Goal: Complete application form

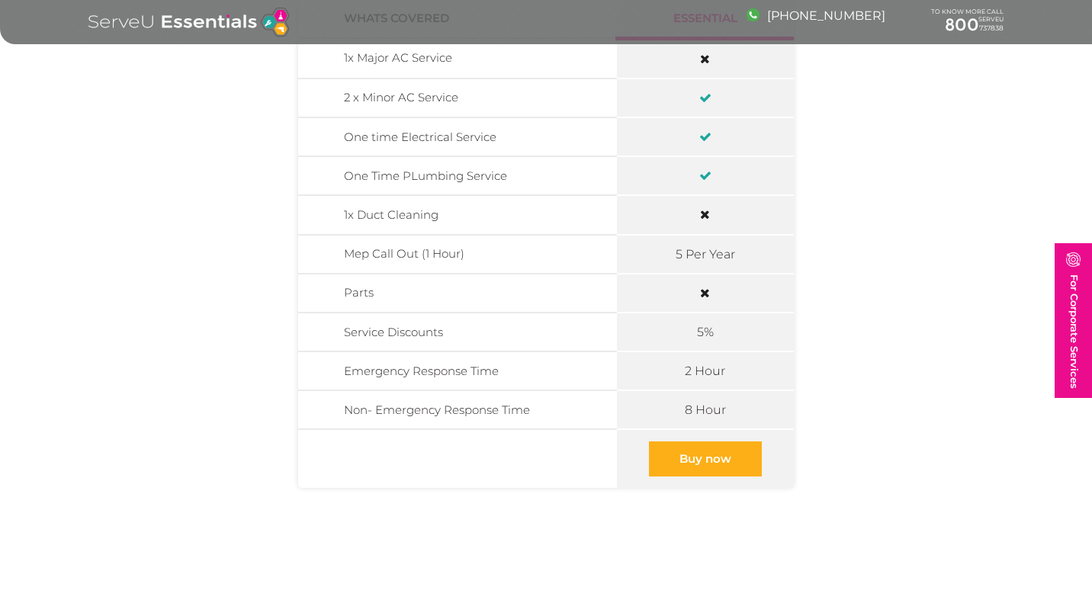
scroll to position [495, 0]
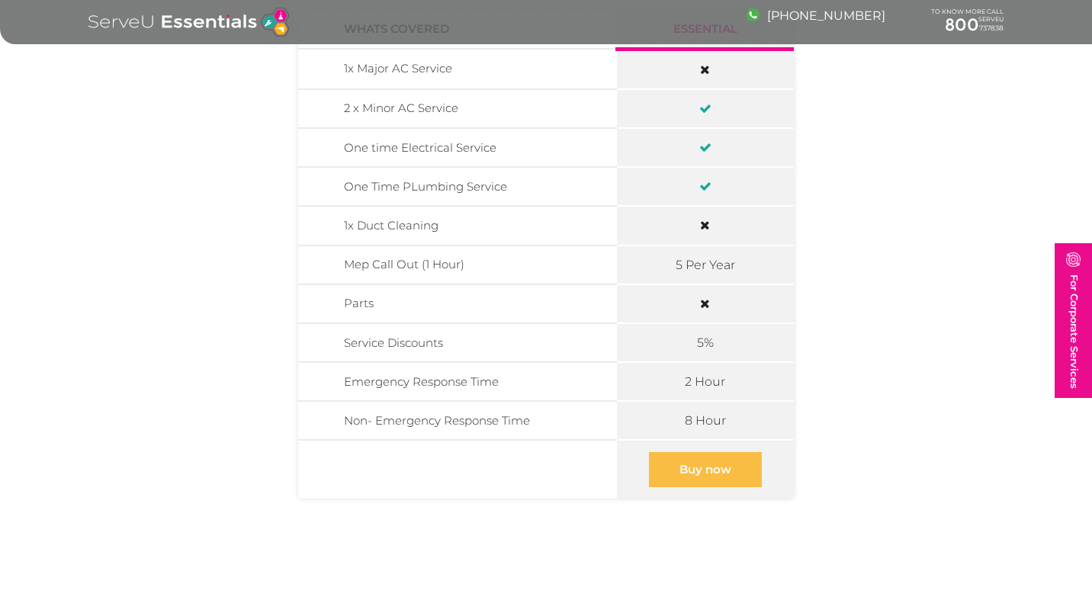
click at [707, 471] on link "Buy now" at bounding box center [705, 469] width 113 height 35
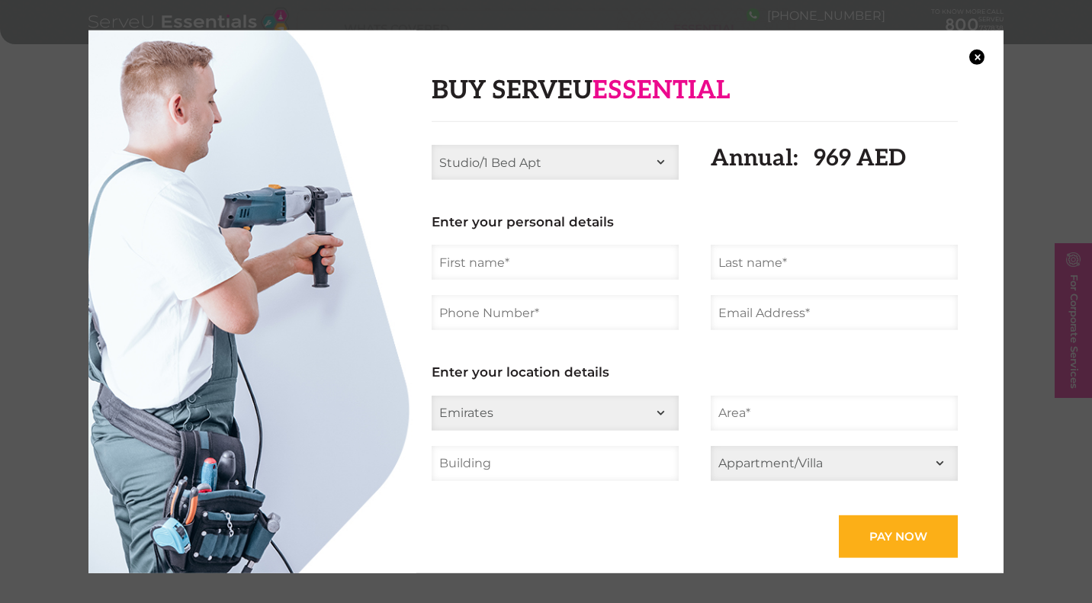
click option "3 Bed Apt" at bounding box center [0, 0] width 0 height 0
click at [615, 259] on input "text" at bounding box center [555, 262] width 247 height 35
click at [792, 281] on ul "Studio/1 Bed Apt 2 Bed Apt 3 Bed Apt 4 Bed Apt 2 Bed Villa 3 Bed Villa 4 Bed Vi…" at bounding box center [695, 351] width 558 height 413
click at [779, 271] on input "text" at bounding box center [834, 262] width 247 height 35
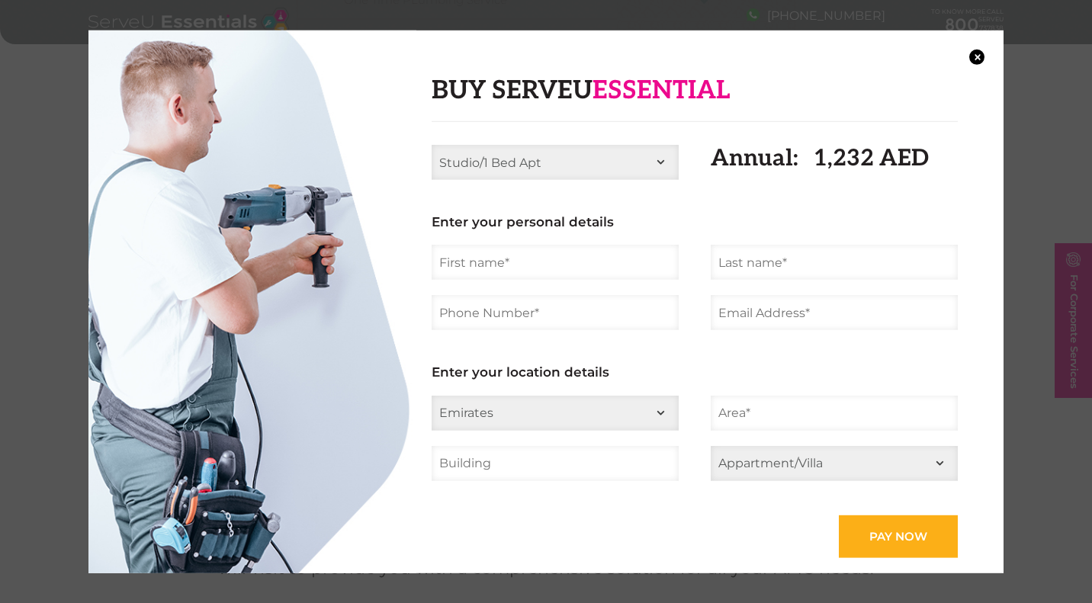
click at [587, 312] on input "tel" at bounding box center [555, 312] width 247 height 35
click at [753, 321] on input "email" at bounding box center [834, 312] width 247 height 35
click at [976, 58] on button "×" at bounding box center [977, 56] width 15 height 15
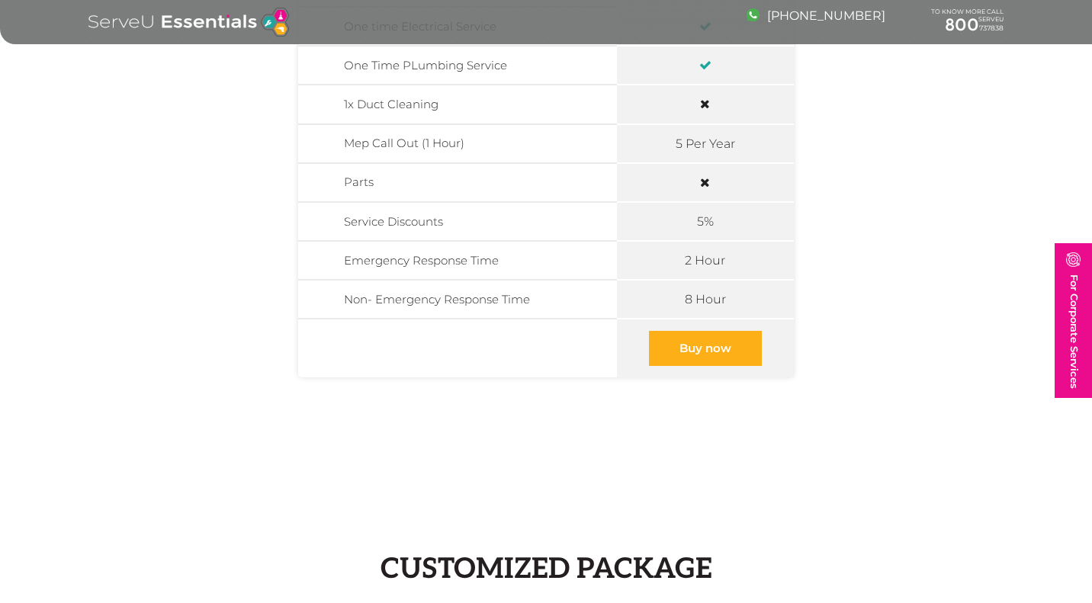
scroll to position [607, 0]
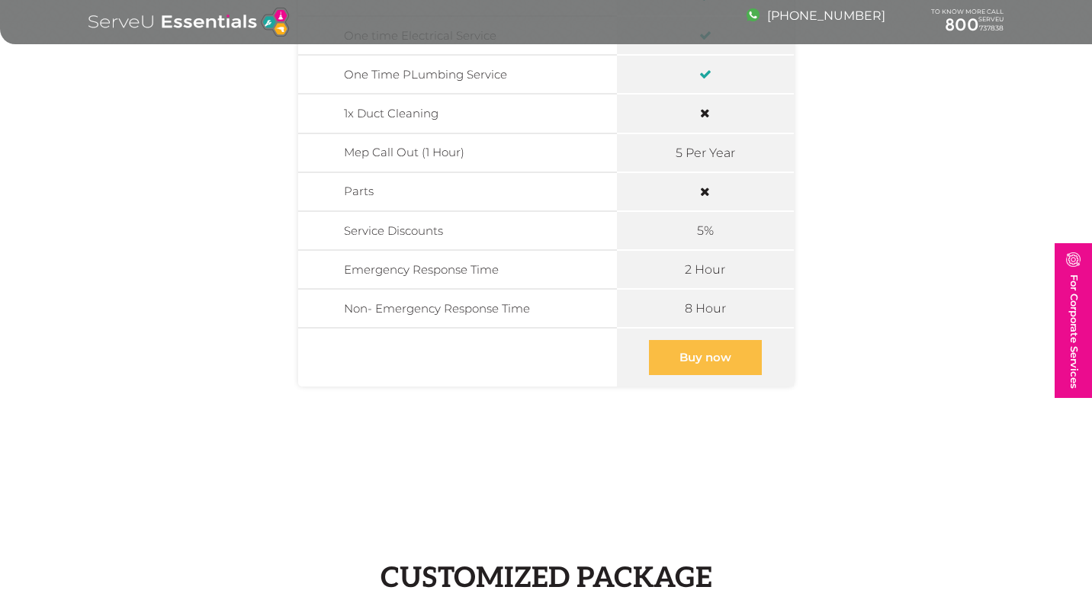
click at [699, 367] on link "Buy now" at bounding box center [705, 357] width 113 height 35
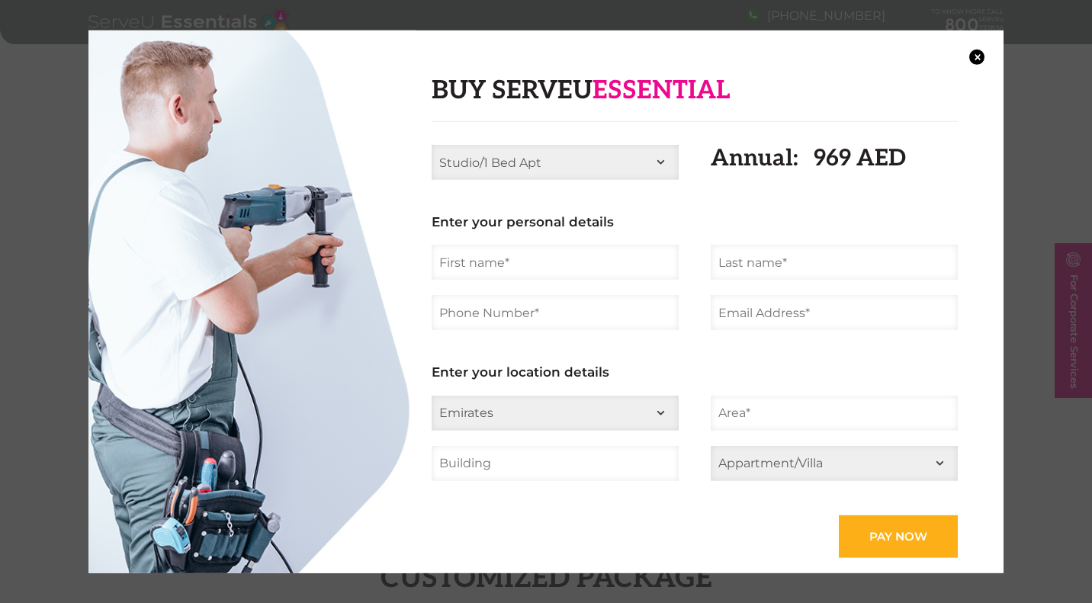
select select "3 Bed Apt"
click option "3 Bed Apt" at bounding box center [0, 0] width 0 height 0
select select "[GEOGRAPHIC_DATA]"
click option "[GEOGRAPHIC_DATA]" at bounding box center [0, 0] width 0 height 0
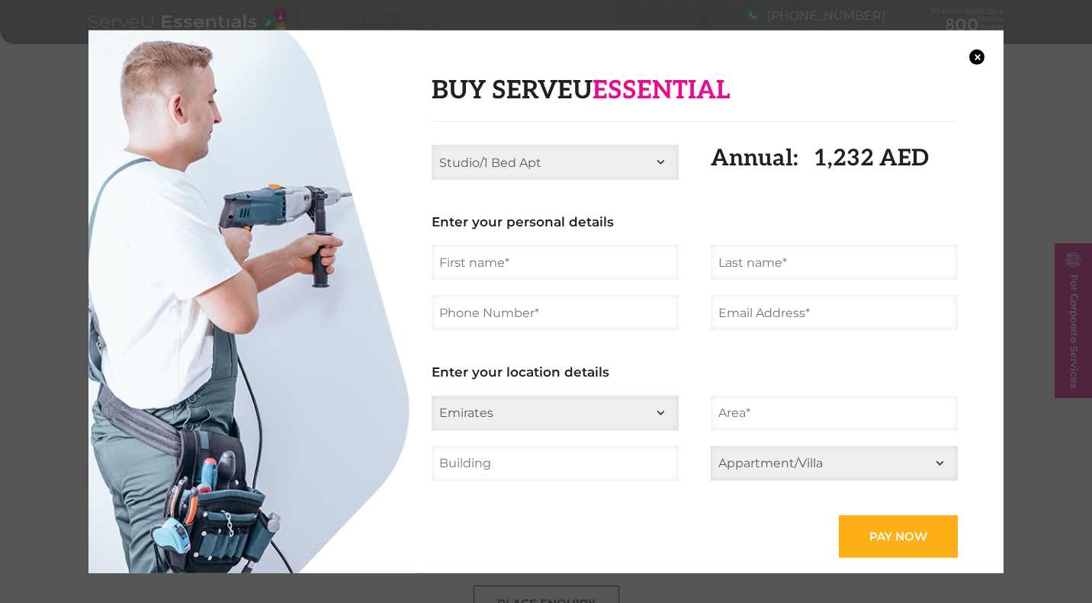
click at [764, 423] on input "text" at bounding box center [834, 413] width 247 height 35
select select "Appartment"
click option "Appartment" at bounding box center [0, 0] width 0 height 0
click at [594, 460] on input "text" at bounding box center [555, 463] width 247 height 35
click at [734, 354] on h3 "Enter your location details" at bounding box center [695, 363] width 526 height 34
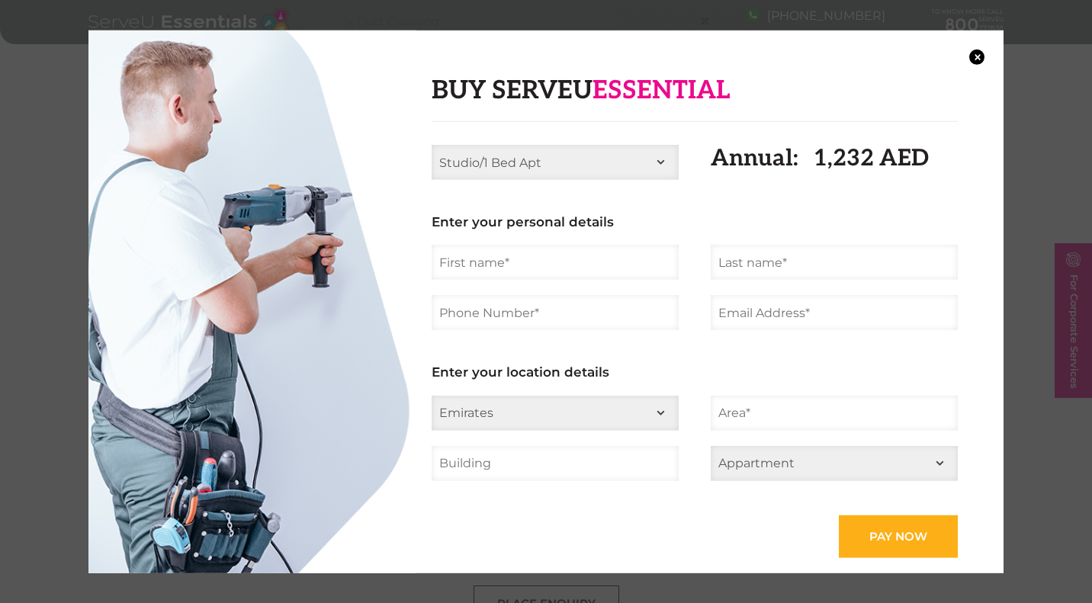
click at [473, 267] on input "text" at bounding box center [555, 262] width 247 height 35
type input "[PERSON_NAME]"
click at [733, 269] on input "text" at bounding box center [834, 262] width 247 height 35
type input "Heywood"
click at [587, 304] on input "tel" at bounding box center [555, 312] width 247 height 35
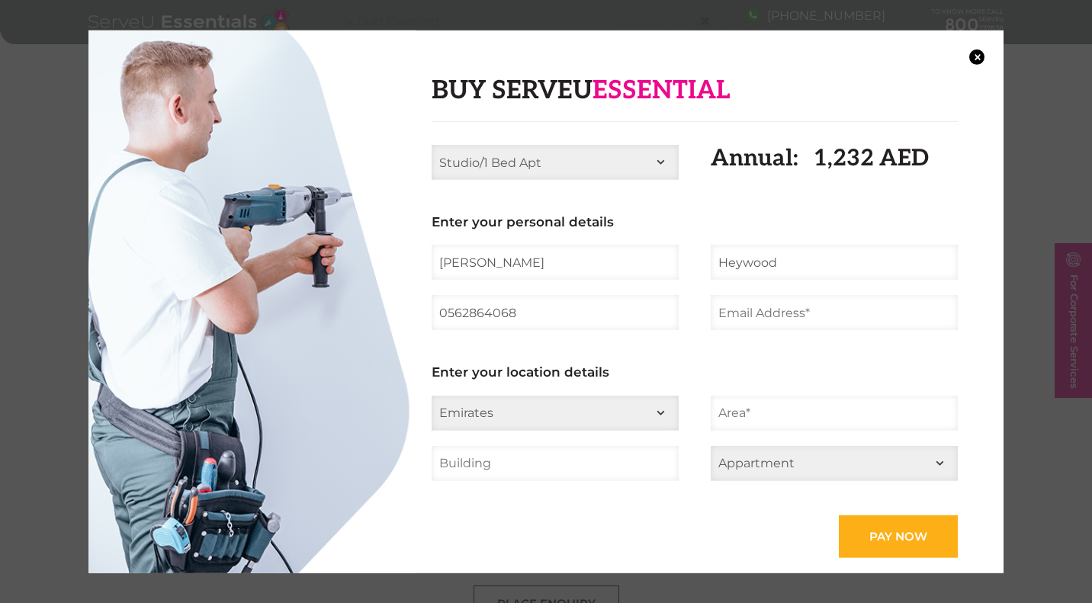
type input "0562864068"
click at [760, 322] on input "email" at bounding box center [834, 312] width 247 height 35
type input "[PERSON_NAME][EMAIL_ADDRESS][PERSON_NAME][DOMAIN_NAME]"
